Goal: Transaction & Acquisition: Purchase product/service

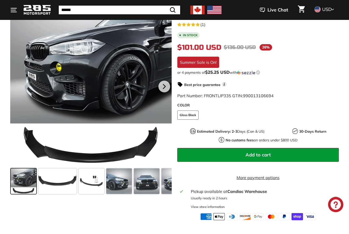
scroll to position [101, 0]
click at [60, 183] on span at bounding box center [57, 182] width 38 height 26
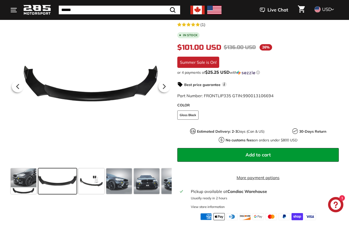
click at [101, 185] on span at bounding box center [92, 182] width 26 height 26
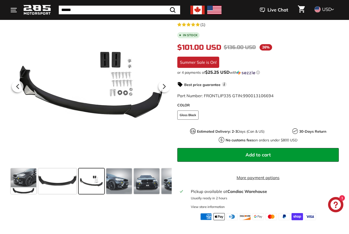
click at [125, 187] on span at bounding box center [119, 182] width 26 height 26
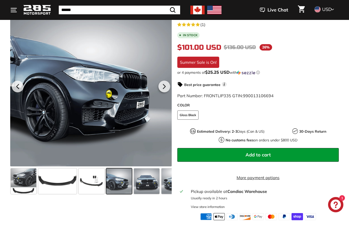
click at [148, 189] on span at bounding box center [147, 182] width 26 height 26
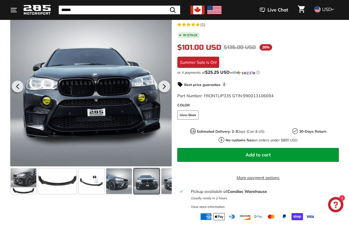
click at [167, 185] on span at bounding box center [174, 182] width 26 height 26
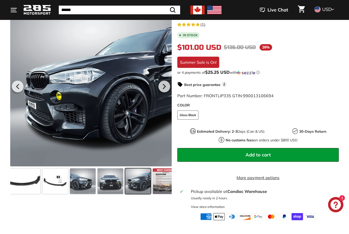
scroll to position [0, 44]
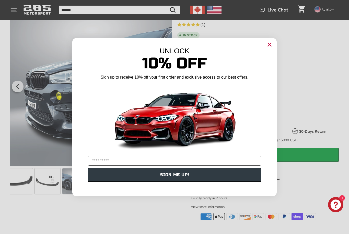
click at [267, 48] on circle "Close dialog" at bounding box center [270, 45] width 8 height 8
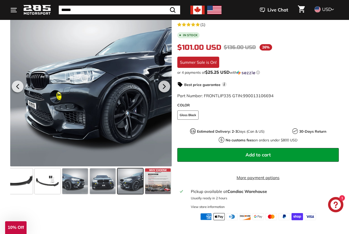
click at [158, 186] on span at bounding box center [158, 182] width 26 height 26
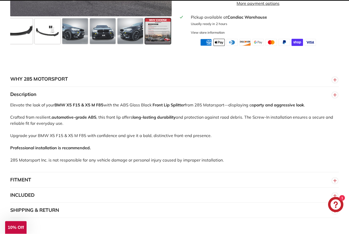
scroll to position [276, 0]
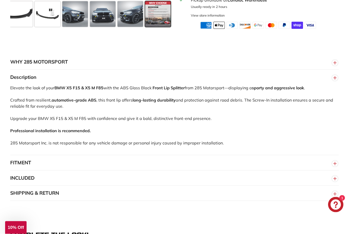
click at [142, 183] on button "INCLUDED" at bounding box center [174, 178] width 328 height 15
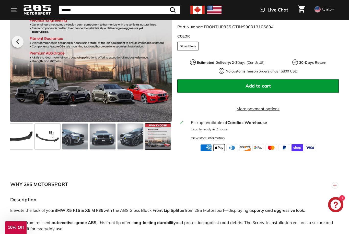
scroll to position [0, 0]
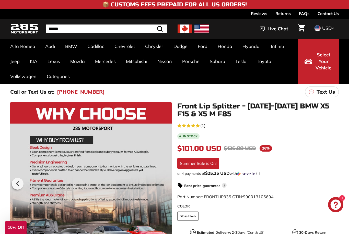
click at [240, 74] on link "X5 F15 [[DATE]-[DATE]]" at bounding box center [239, 73] width 53 height 7
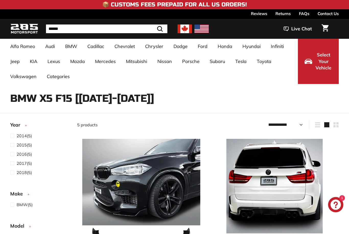
select select "**********"
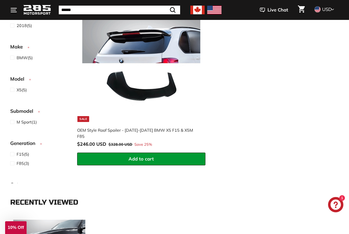
scroll to position [441, 0]
